Goal: Transaction & Acquisition: Purchase product/service

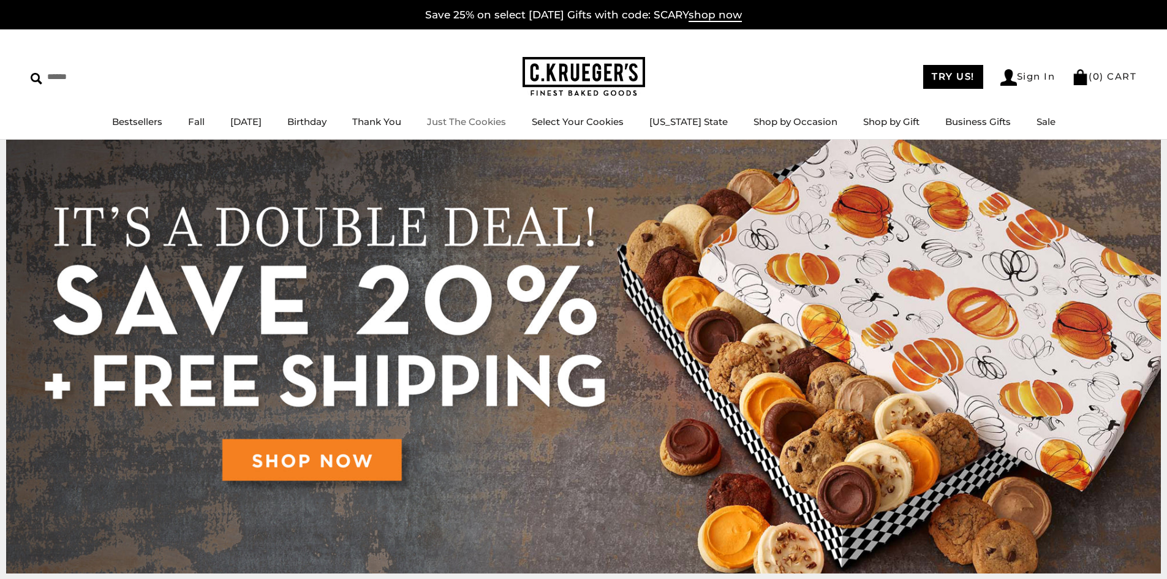
click at [470, 124] on link "Just The Cookies" at bounding box center [466, 122] width 79 height 12
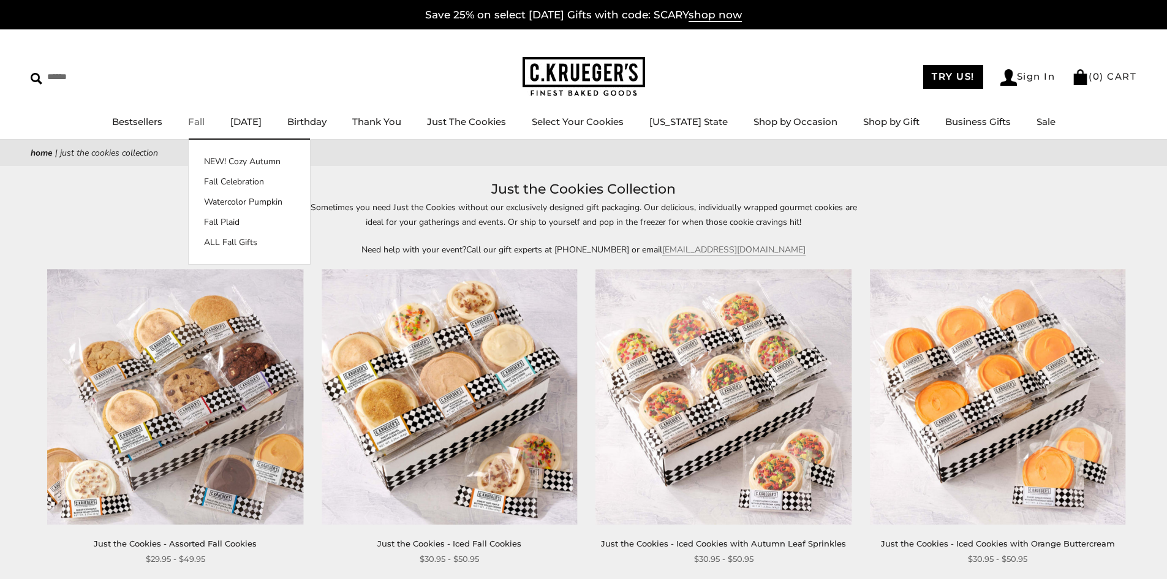
click at [200, 124] on link "Fall" at bounding box center [196, 122] width 17 height 12
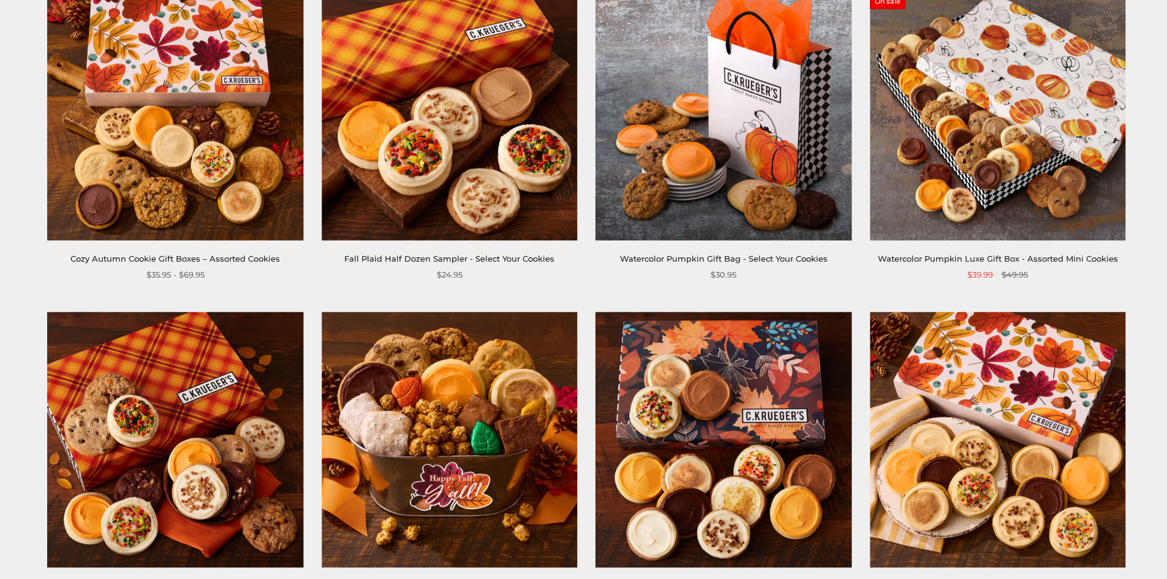
scroll to position [306, 0]
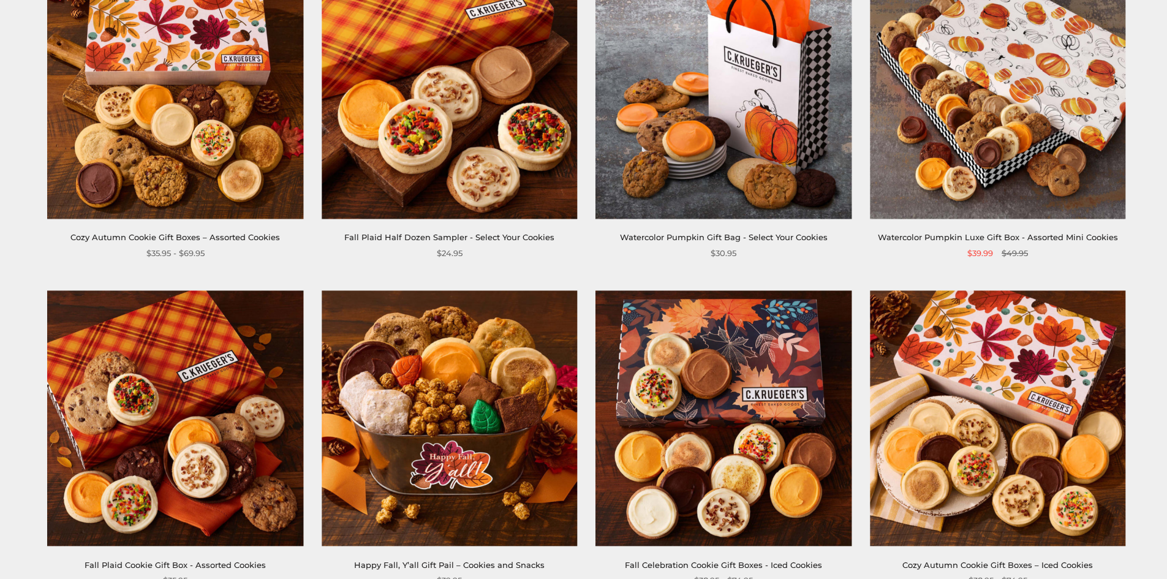
click at [421, 173] on img at bounding box center [450, 91] width 256 height 256
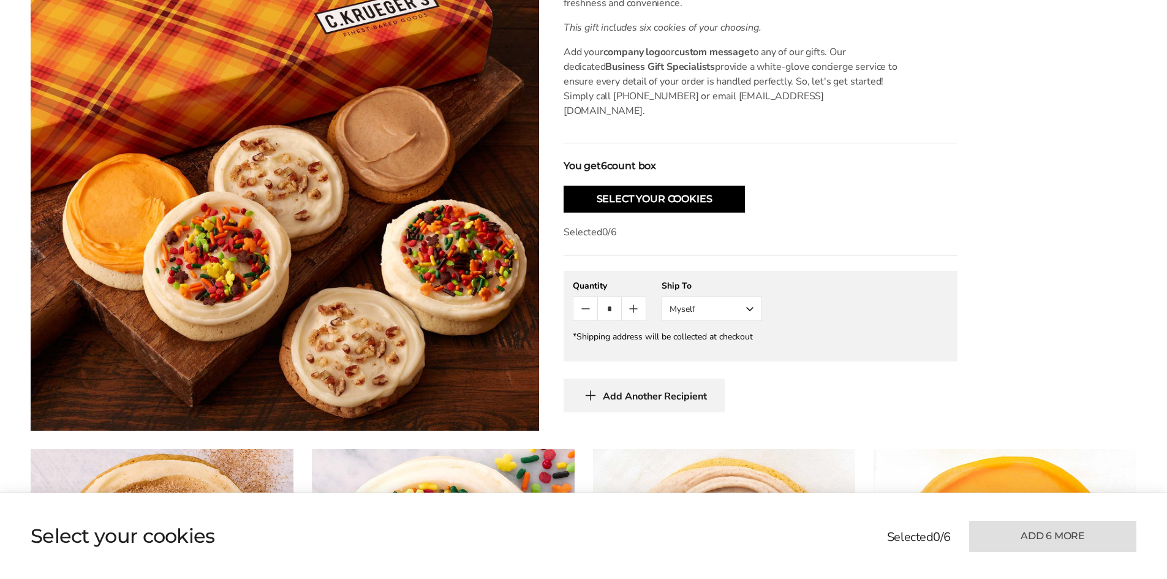
scroll to position [429, 0]
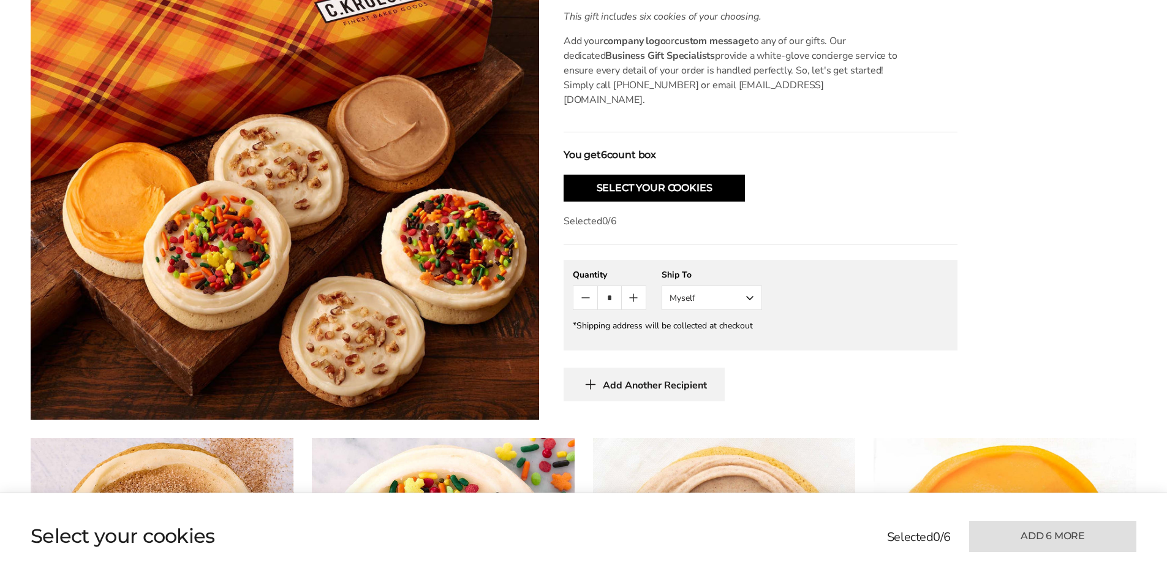
click at [687, 286] on button "Myself" at bounding box center [712, 298] width 100 height 25
click at [705, 332] on button "Other Recipient" at bounding box center [711, 343] width 99 height 22
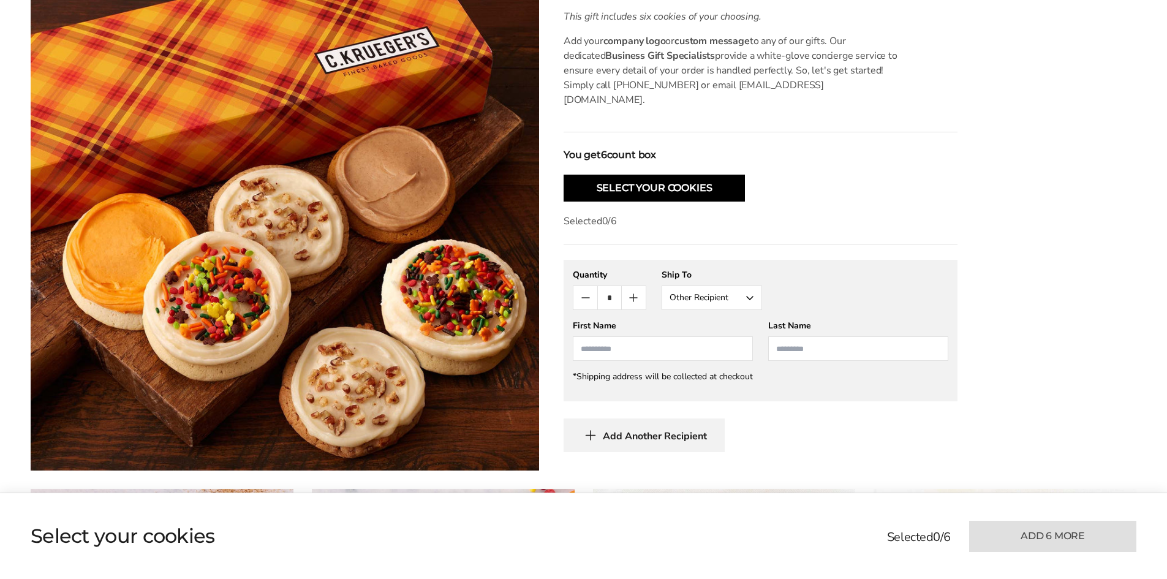
click at [634, 290] on icon "Count plus" at bounding box center [633, 297] width 15 height 15
click at [593, 290] on button "Count minus" at bounding box center [586, 297] width 24 height 23
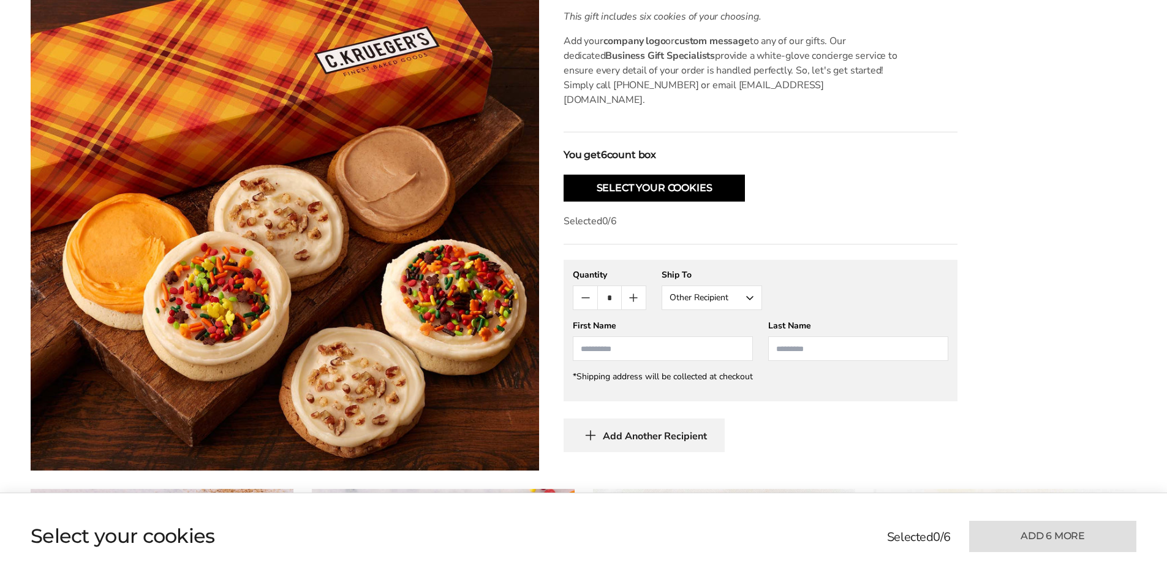
click at [593, 290] on button "Count minus" at bounding box center [586, 297] width 24 height 23
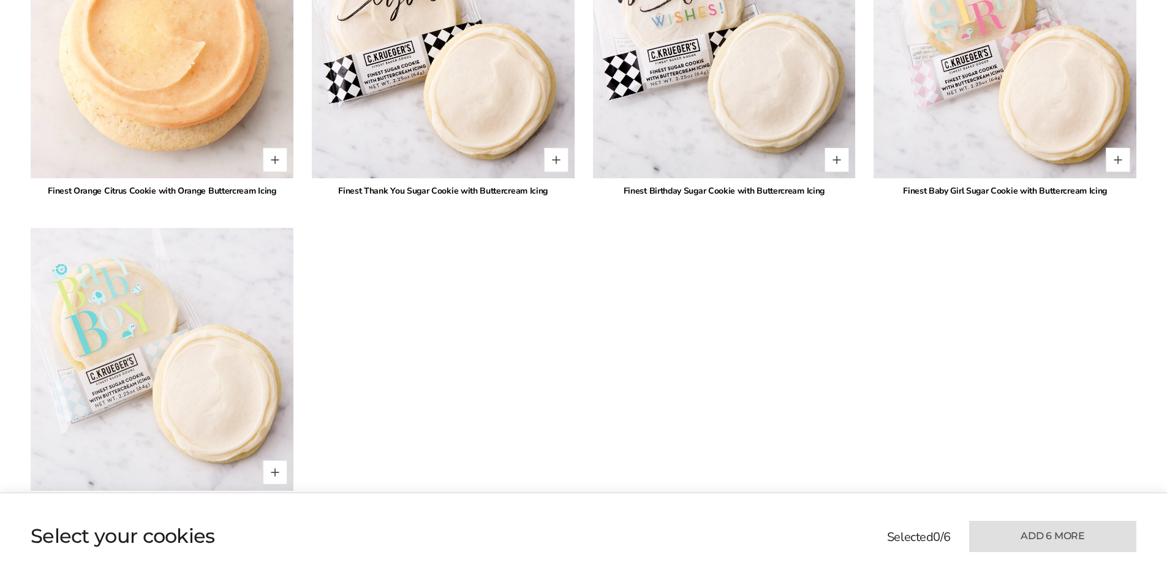
scroll to position [2880, 0]
